Goal: Navigation & Orientation: Find specific page/section

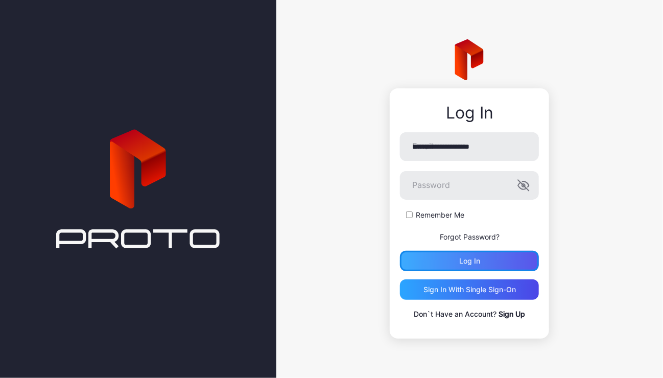
drag, startPoint x: 0, startPoint y: 0, endPoint x: 487, endPoint y: 259, distance: 551.2
click at [487, 259] on div "Log in" at bounding box center [469, 261] width 139 height 20
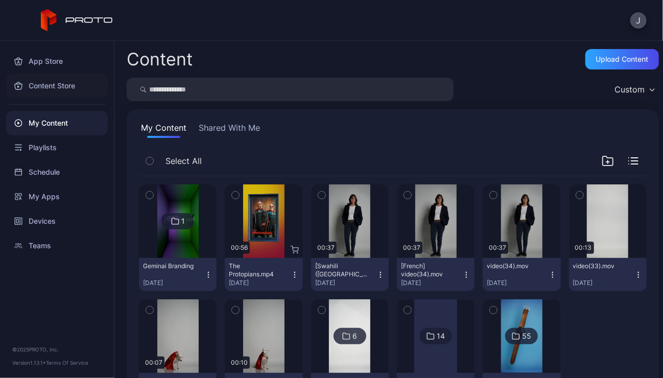
click at [67, 84] on div "Content Store" at bounding box center [57, 86] width 102 height 25
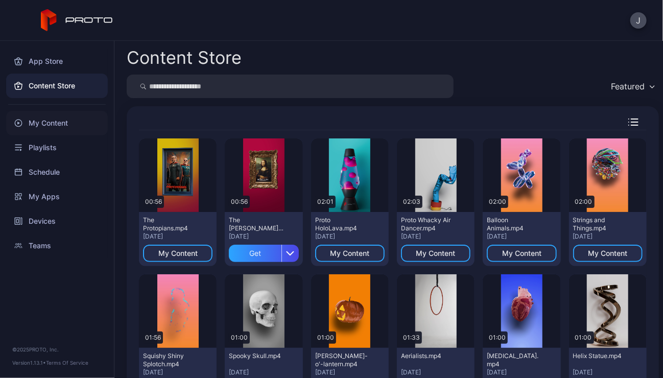
click at [32, 126] on div "My Content" at bounding box center [57, 123] width 102 height 25
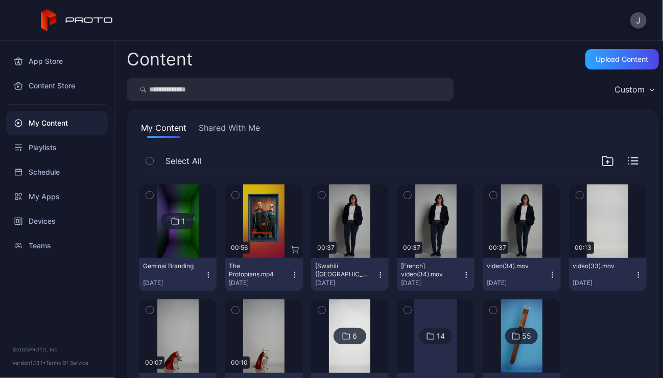
scroll to position [57, 0]
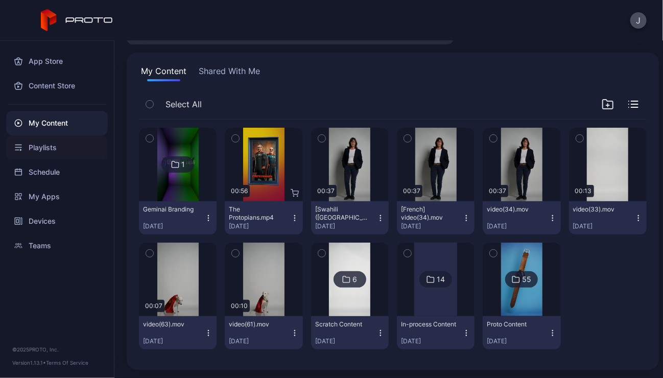
click at [48, 146] on div "Playlists" at bounding box center [57, 147] width 102 height 25
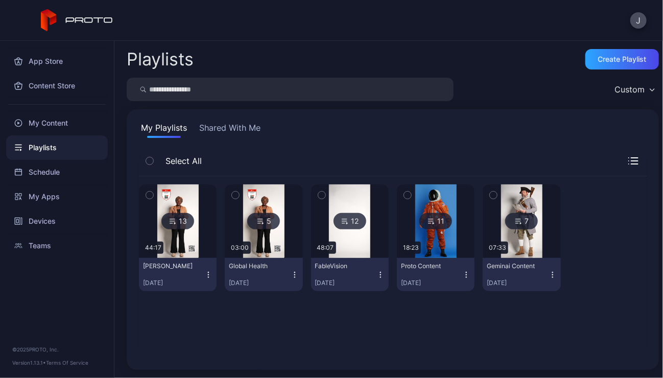
click at [436, 241] on img at bounding box center [435, 221] width 41 height 74
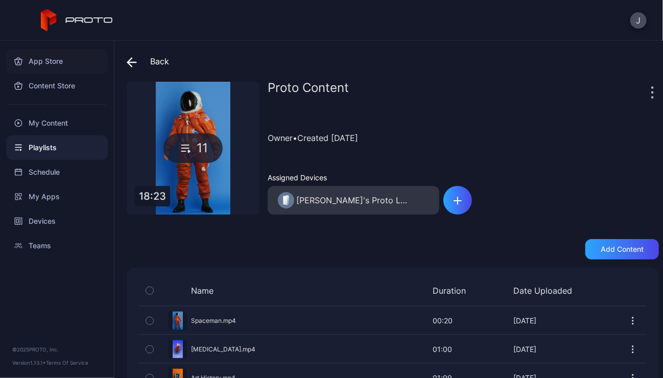
click at [53, 59] on div "App Store" at bounding box center [57, 61] width 102 height 25
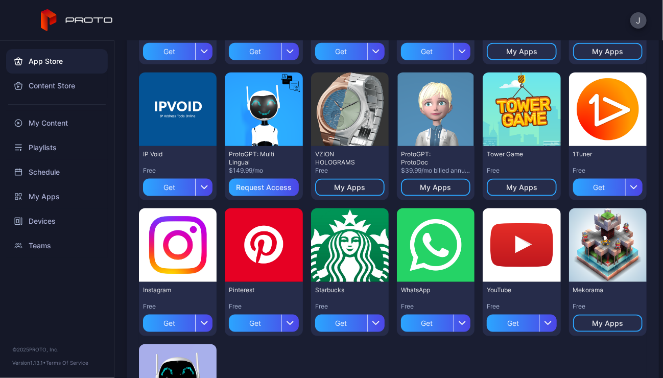
scroll to position [491, 0]
